Goal: Book appointment/travel/reservation

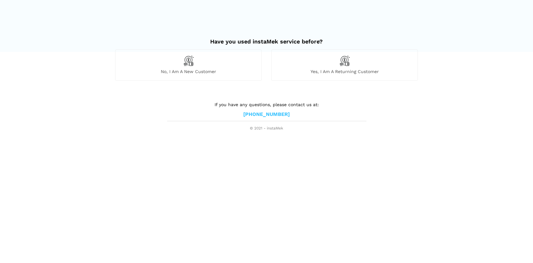
click at [336, 65] on div "Yes, I am a returning customer" at bounding box center [344, 64] width 147 height 31
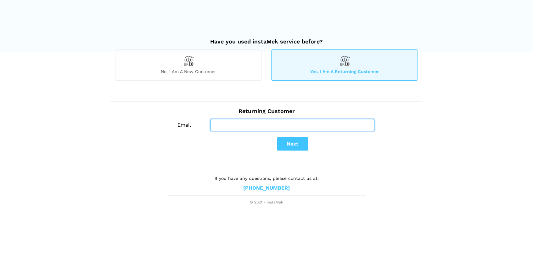
click at [235, 122] on input "Email" at bounding box center [293, 125] width 164 height 12
type input "[PERSON_NAME][EMAIL_ADDRESS][DOMAIN_NAME]"
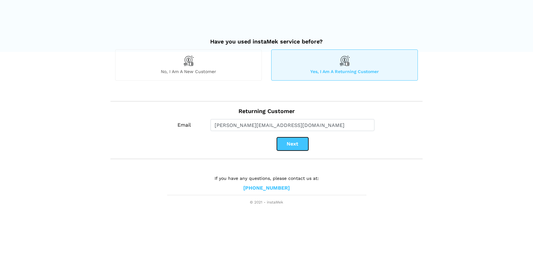
click at [285, 142] on button "Next" at bounding box center [292, 143] width 31 height 13
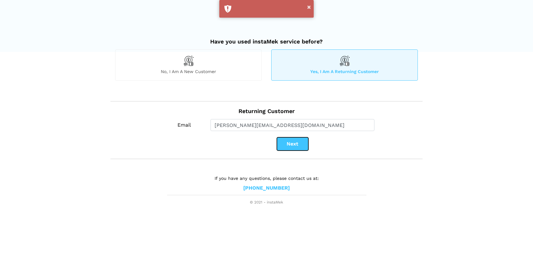
click at [291, 143] on button "Next" at bounding box center [292, 143] width 31 height 13
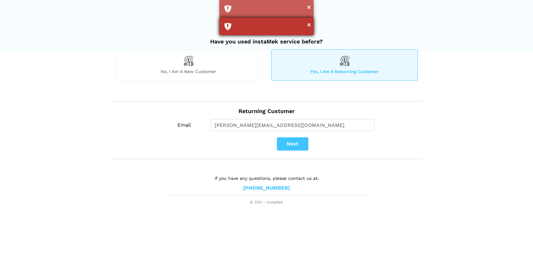
click at [288, 26] on div "×" at bounding box center [266, 27] width 94 height 18
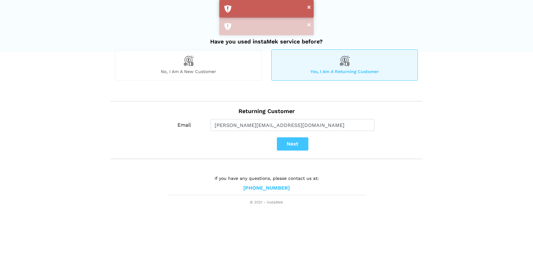
click at [203, 69] on span "No, I am a new customer" at bounding box center [189, 72] width 146 height 6
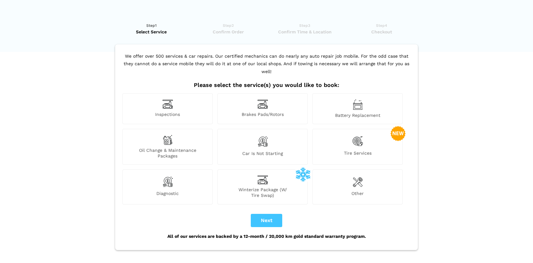
click at [356, 141] on div "Tire Services" at bounding box center [358, 147] width 90 height 36
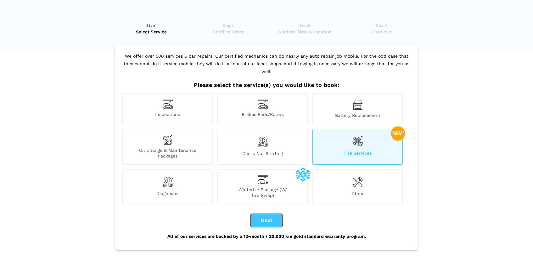
click at [264, 214] on button "Next" at bounding box center [266, 220] width 31 height 13
checkbox input "true"
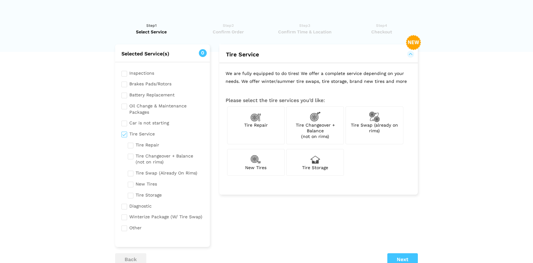
click at [377, 125] on span "Tire Swap (already on rims)" at bounding box center [374, 127] width 47 height 11
checkbox input "true"
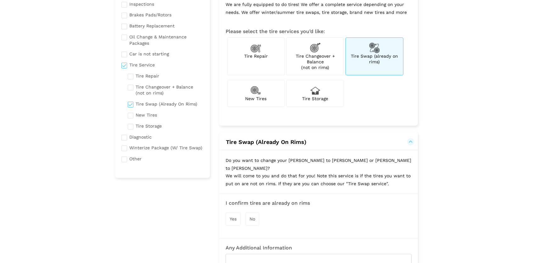
scroll to position [65, 0]
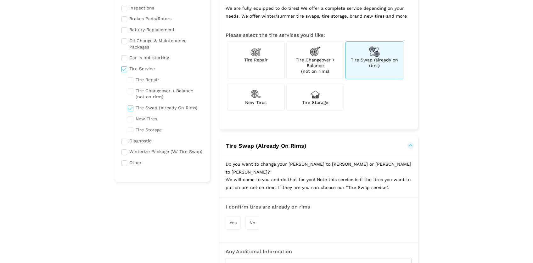
click at [229, 216] on div "Yes" at bounding box center [233, 223] width 15 height 14
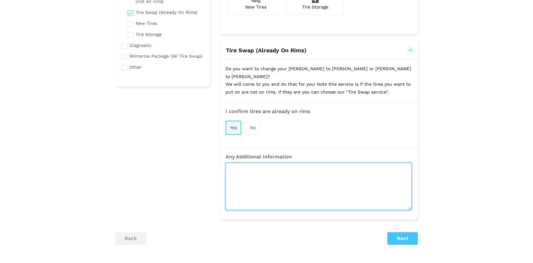
click at [263, 179] on textarea at bounding box center [319, 186] width 186 height 47
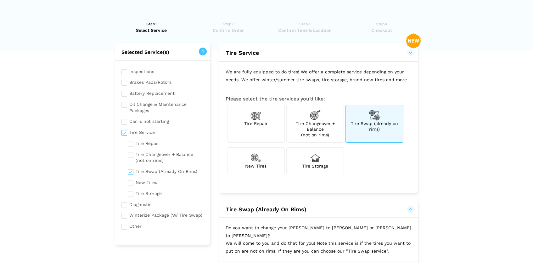
scroll to position [0, 0]
